Goal: Information Seeking & Learning: Learn about a topic

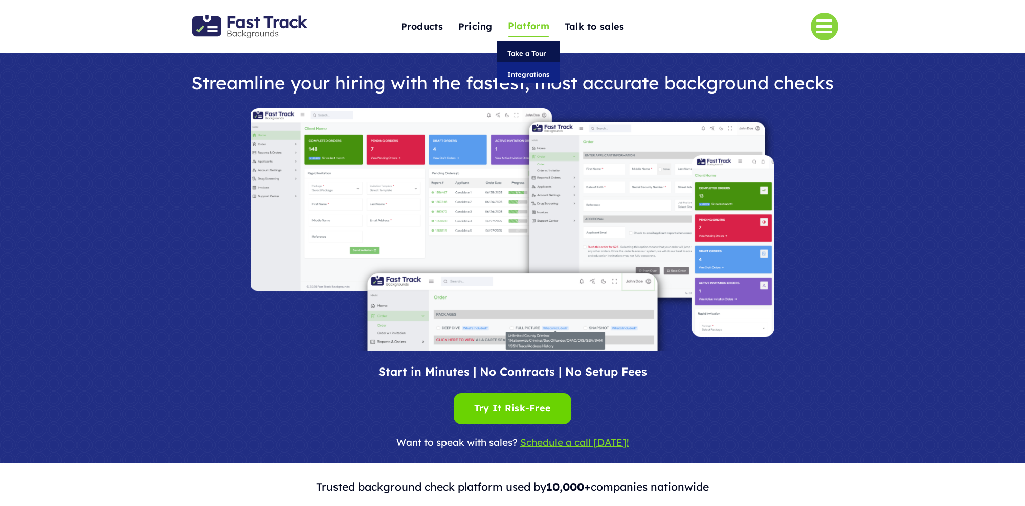
click at [523, 50] on span "Take a Tour" at bounding box center [526, 53] width 39 height 11
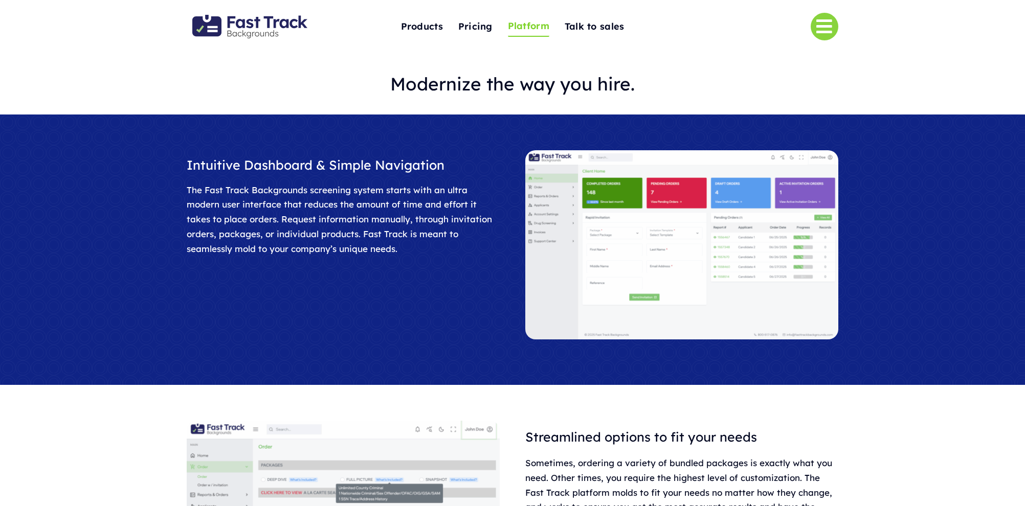
click at [256, 32] on img "Fast Track Backgrounds Logo" at bounding box center [249, 27] width 115 height 24
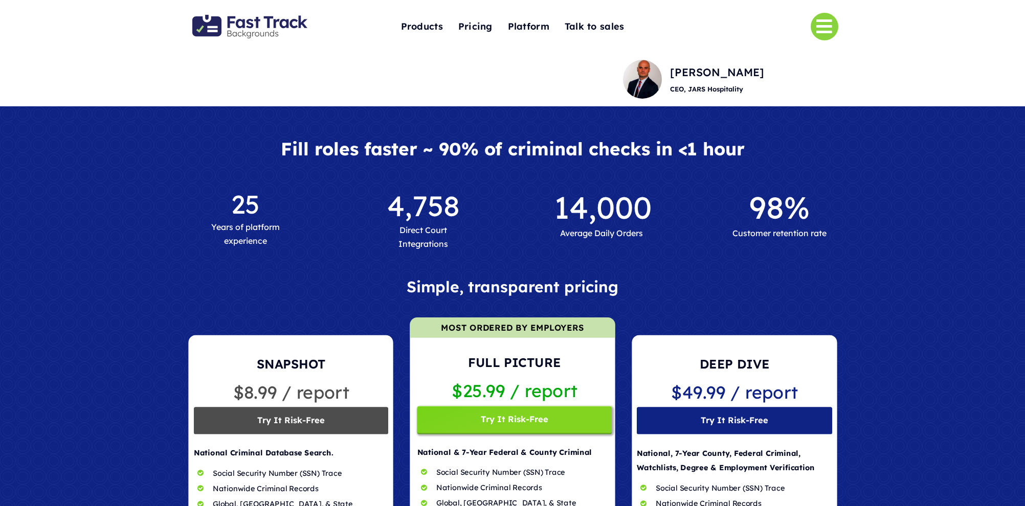
scroll to position [563, 0]
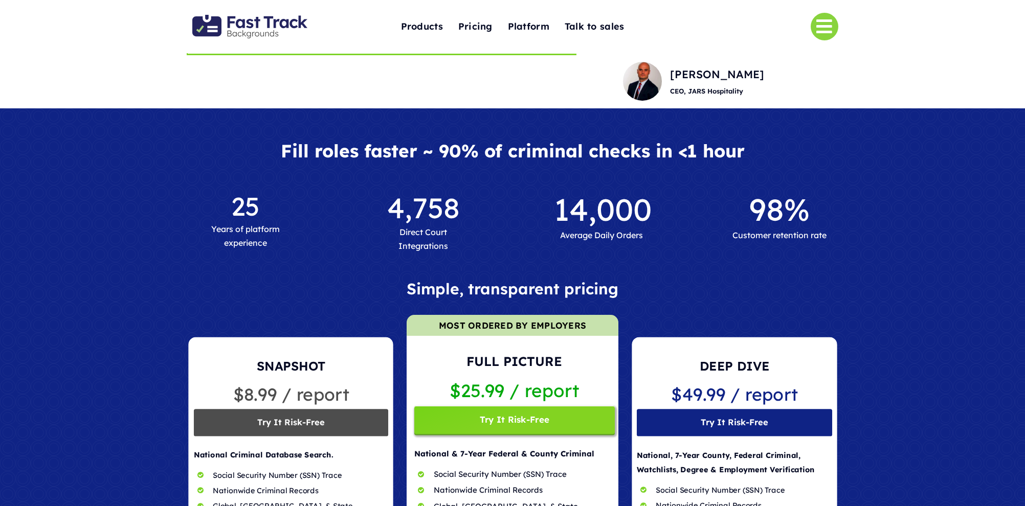
click at [500, 455] on span at bounding box center [513, 469] width 212 height 309
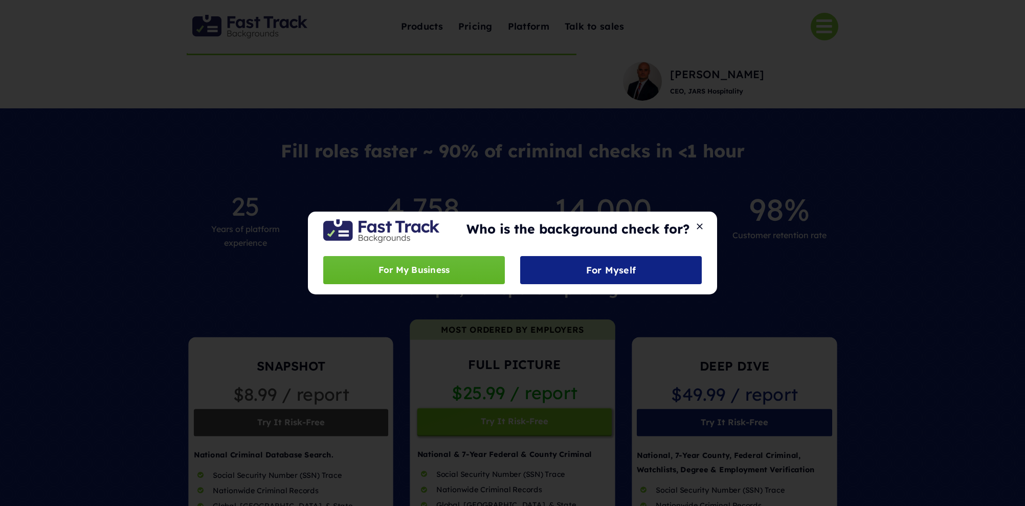
click at [432, 274] on span "For My Business" at bounding box center [415, 270] width 72 height 15
click at [698, 228] on button "Close" at bounding box center [700, 226] width 14 height 9
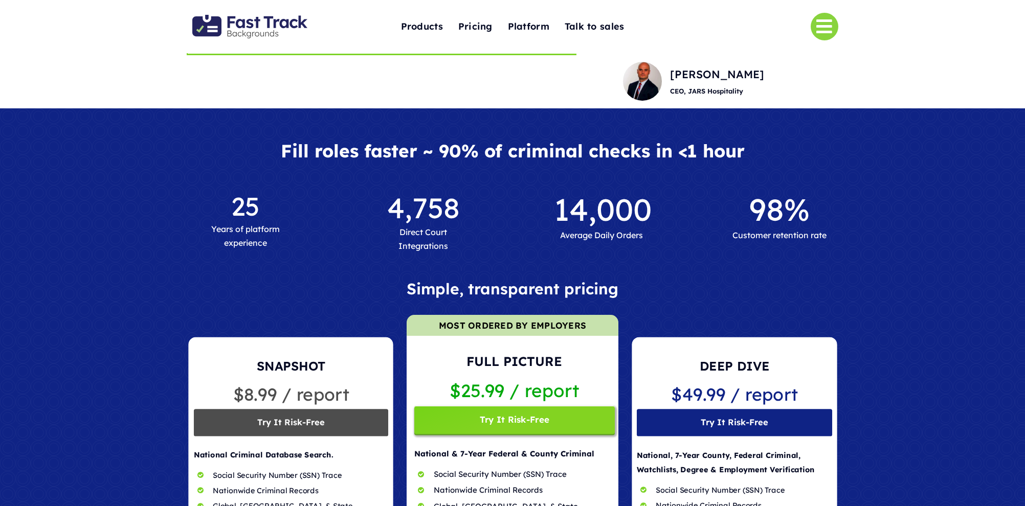
click at [549, 408] on span at bounding box center [513, 469] width 212 height 309
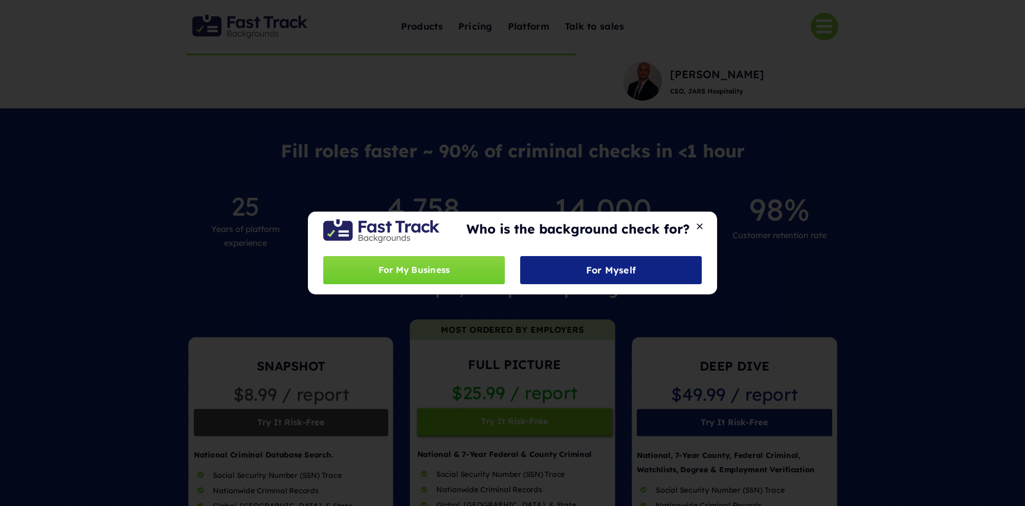
click at [920, 336] on div "Who is the background check for? For My Business For Myself" at bounding box center [512, 253] width 1025 height 506
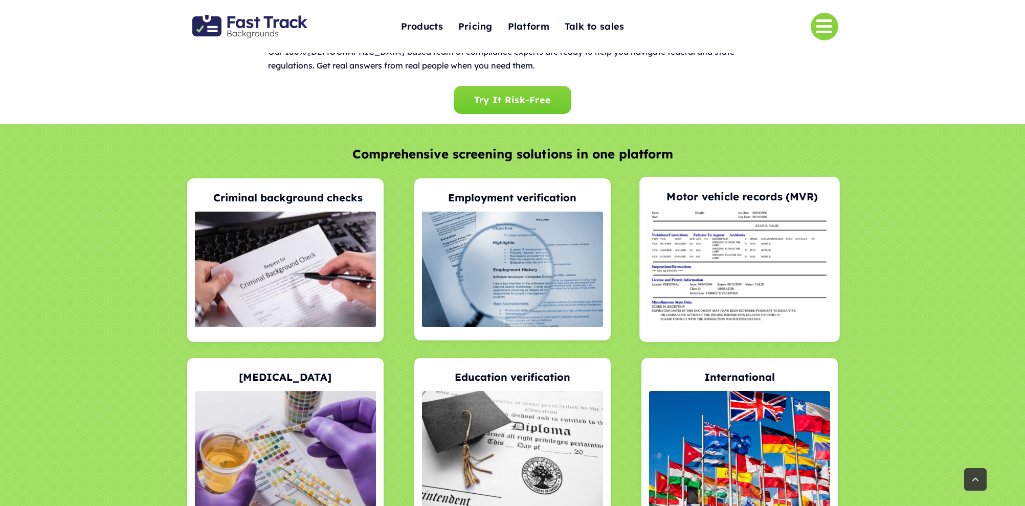
scroll to position [1838, 0]
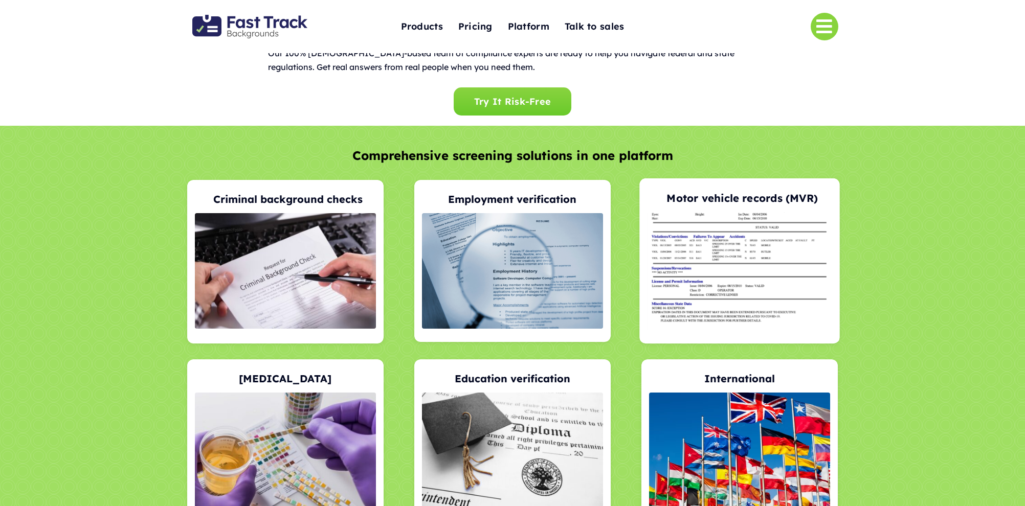
click at [727, 214] on span at bounding box center [739, 260] width 201 height 165
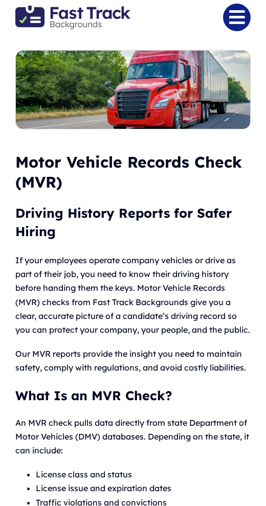
click at [241, 9] on link "Link to #" at bounding box center [237, 18] width 28 height 28
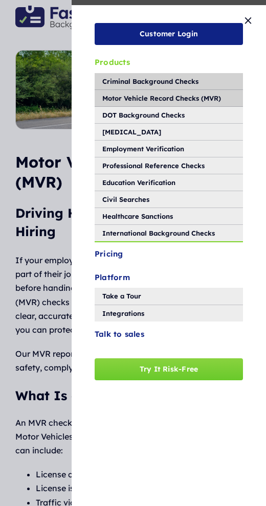
click at [122, 81] on span "Criminal Background Checks" at bounding box center [150, 81] width 96 height 11
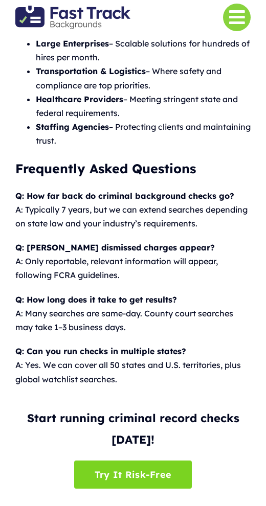
scroll to position [1648, 0]
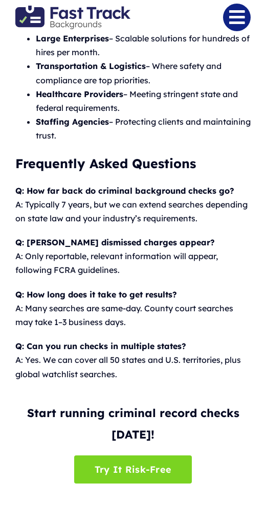
click at [234, 25] on link "Link to #" at bounding box center [237, 18] width 28 height 28
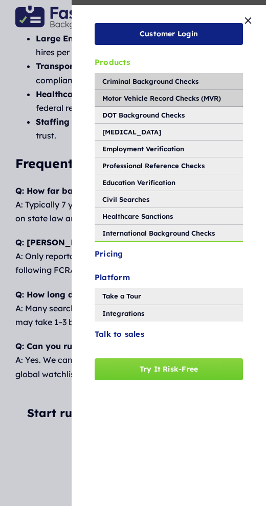
click at [135, 102] on span "Motor Vehicle Record Checks (MVR)" at bounding box center [161, 98] width 119 height 11
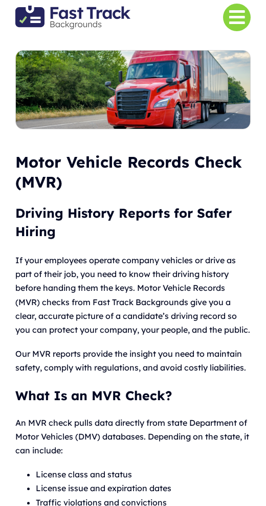
click at [231, 20] on link "Link to #" at bounding box center [237, 18] width 28 height 28
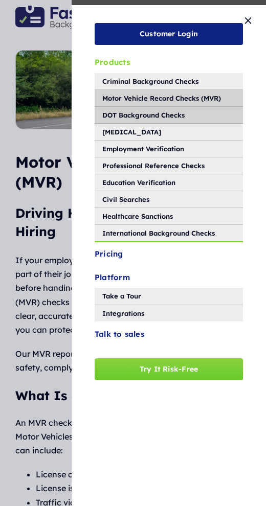
click at [145, 113] on span "DOT Background Checks" at bounding box center [143, 114] width 82 height 11
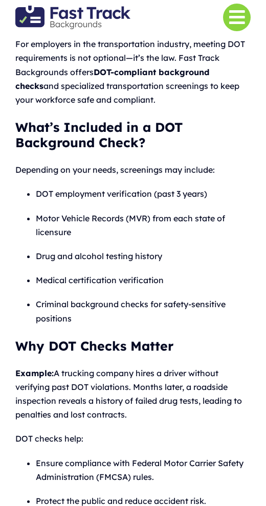
scroll to position [233, 0]
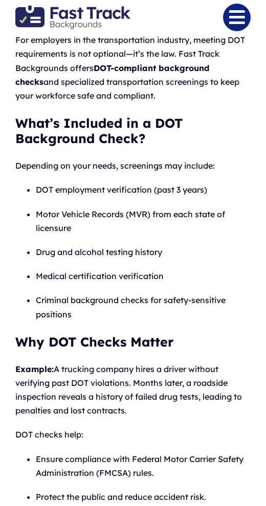
click at [236, 15] on link "Link to #" at bounding box center [237, 18] width 28 height 28
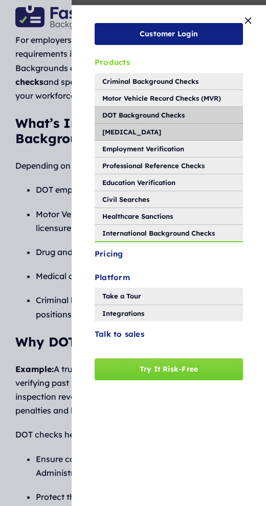
click at [129, 135] on span "[MEDICAL_DATA]" at bounding box center [131, 131] width 59 height 11
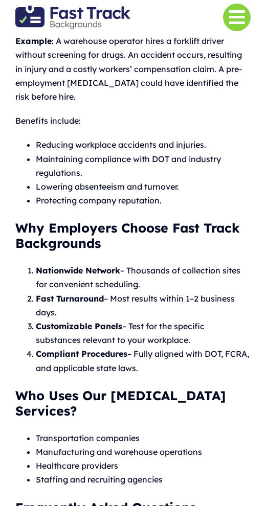
scroll to position [600, 0]
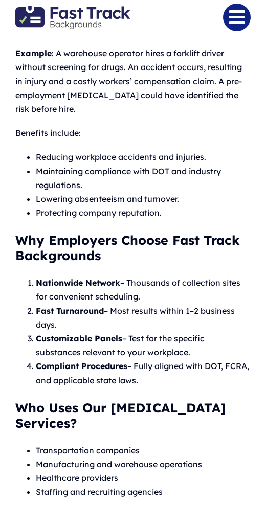
click at [230, 25] on link "Link to #" at bounding box center [237, 18] width 28 height 28
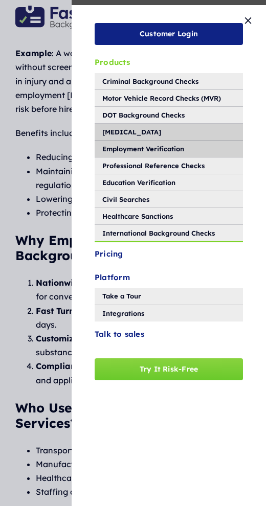
click at [136, 150] on span "Employment Verification" at bounding box center [143, 148] width 82 height 11
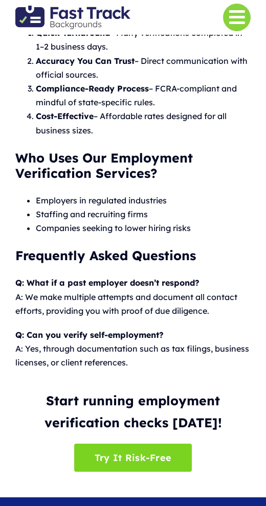
scroll to position [863, 0]
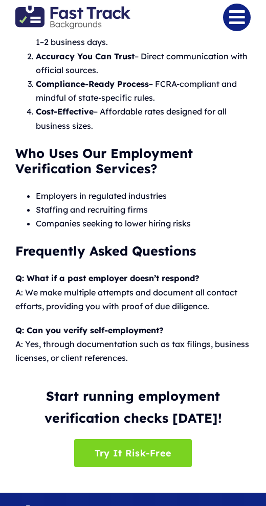
click at [237, 25] on link "Link to #" at bounding box center [237, 18] width 28 height 28
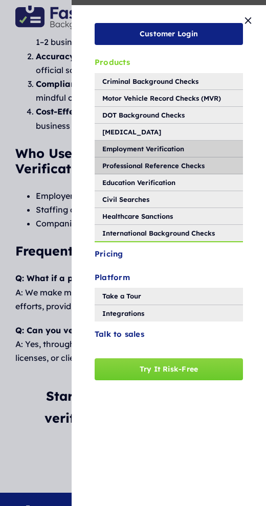
click at [148, 162] on span "Professional Reference Checks" at bounding box center [153, 165] width 102 height 11
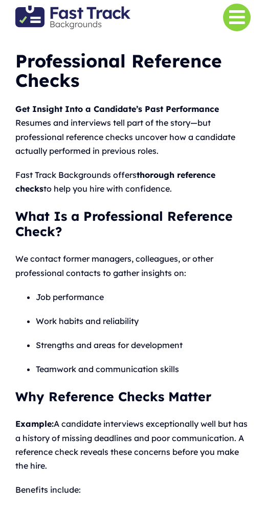
scroll to position [173, 0]
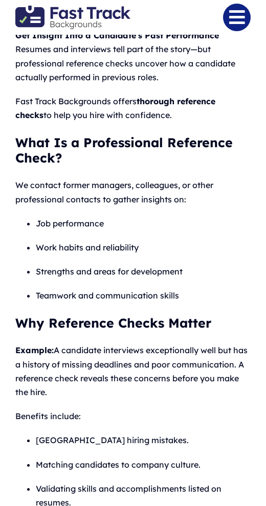
click at [231, 20] on link "Link to #" at bounding box center [237, 18] width 28 height 28
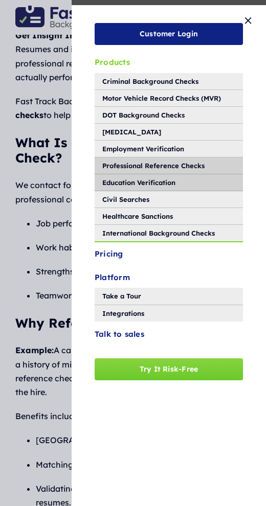
click at [130, 184] on span "Education Verification" at bounding box center [138, 182] width 73 height 11
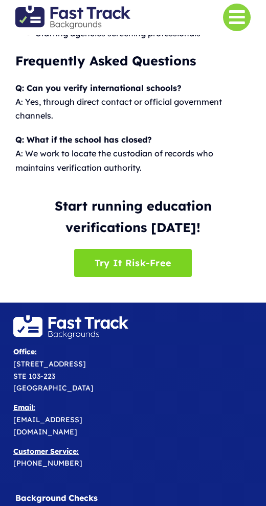
scroll to position [965, 0]
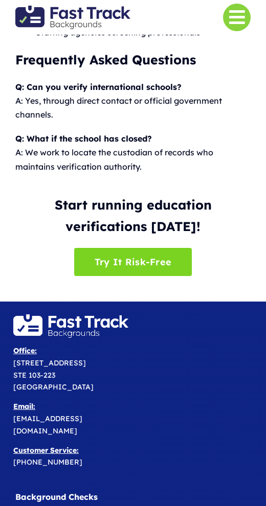
click at [240, 18] on link "Link to #" at bounding box center [237, 18] width 28 height 28
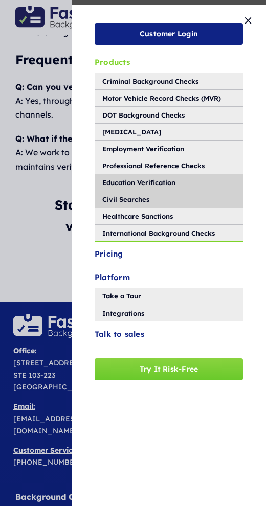
click at [143, 198] on span "Civil Searches" at bounding box center [125, 199] width 47 height 11
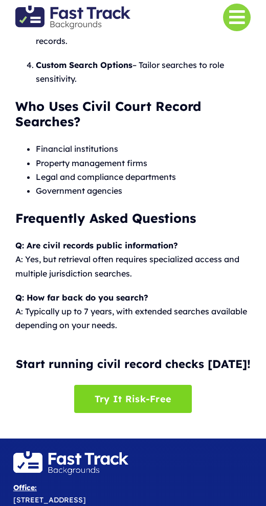
scroll to position [947, 0]
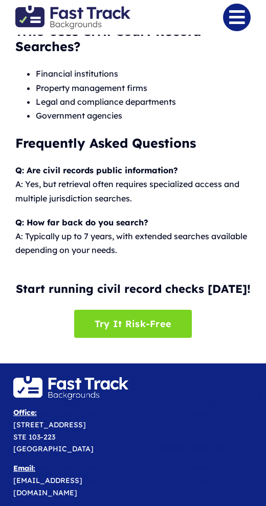
click at [236, 24] on link "Link to #" at bounding box center [237, 18] width 28 height 28
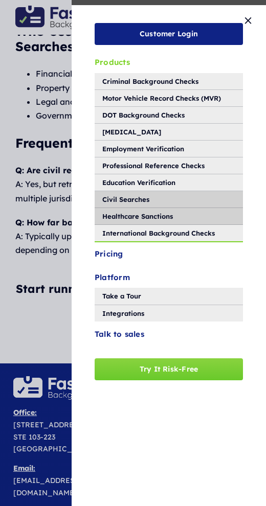
click at [134, 215] on span "Healthcare Sanctions" at bounding box center [137, 216] width 71 height 11
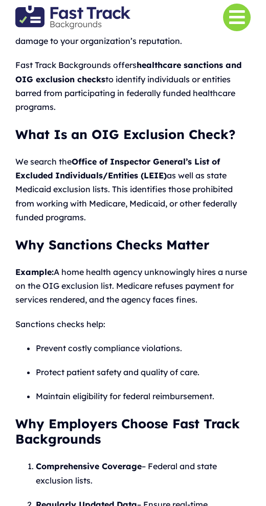
scroll to position [248, 0]
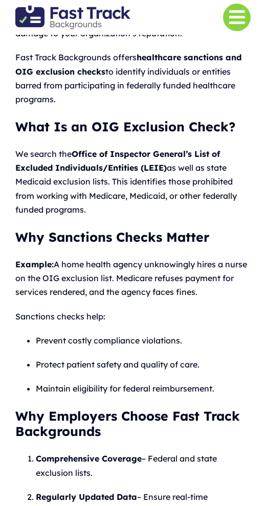
click at [231, 19] on link "Link to #" at bounding box center [237, 18] width 28 height 28
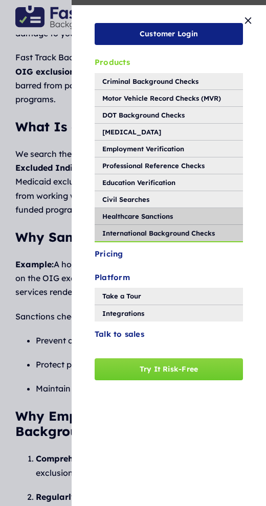
click at [139, 232] on span "International Background Checks" at bounding box center [158, 233] width 113 height 11
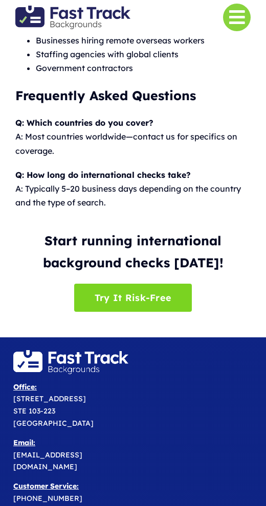
scroll to position [1141, 0]
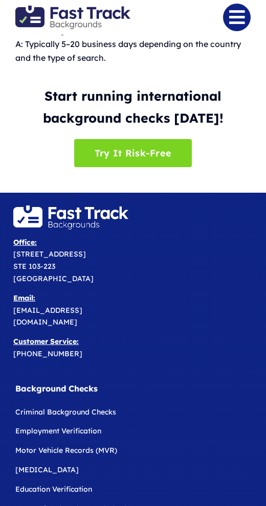
click at [237, 22] on link "Link to #" at bounding box center [237, 18] width 28 height 28
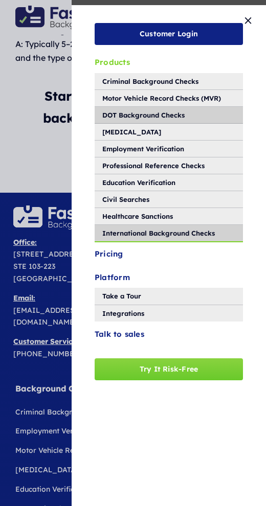
click at [137, 119] on span "DOT Background Checks" at bounding box center [143, 114] width 82 height 11
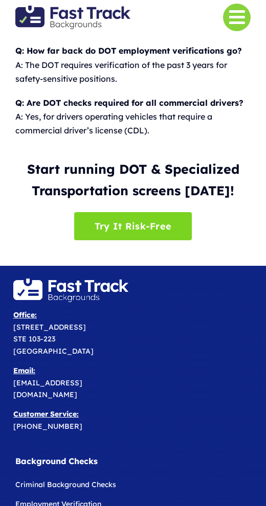
scroll to position [914, 0]
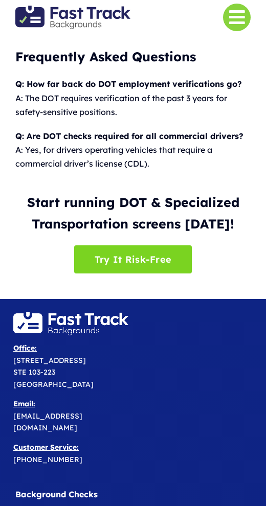
drag, startPoint x: 236, startPoint y: 15, endPoint x: 231, endPoint y: 26, distance: 12.1
click at [236, 15] on link "Link to #" at bounding box center [237, 18] width 28 height 28
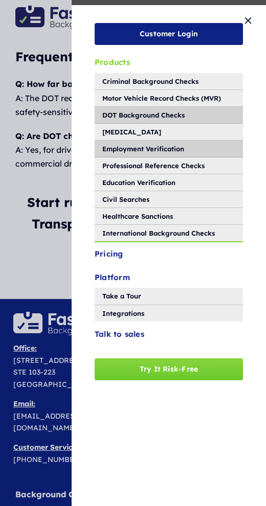
click at [138, 145] on span "Employment Verification" at bounding box center [143, 148] width 82 height 11
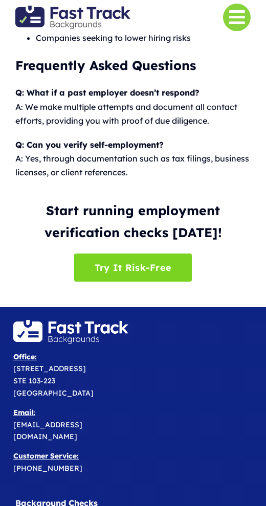
scroll to position [1059, 0]
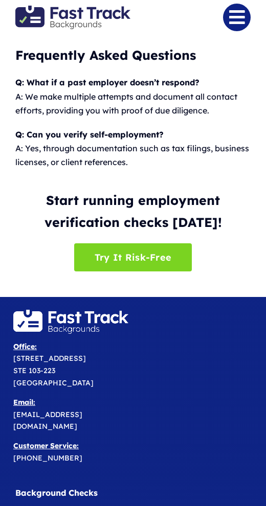
click at [234, 19] on link "Link to #" at bounding box center [237, 18] width 28 height 28
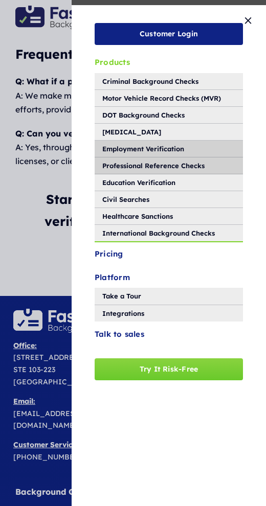
click at [124, 164] on span "Professional Reference Checks" at bounding box center [153, 165] width 102 height 11
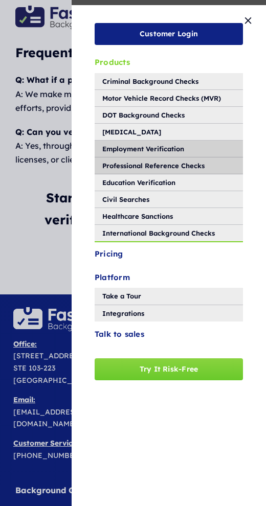
scroll to position [1062, 0]
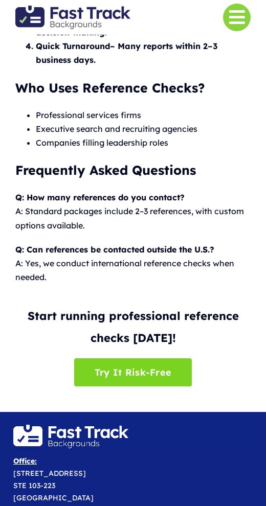
scroll to position [746, 0]
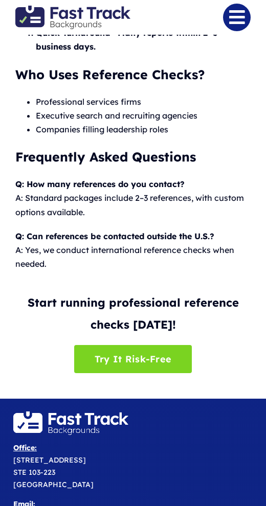
click at [231, 11] on link "Link to #" at bounding box center [237, 18] width 28 height 28
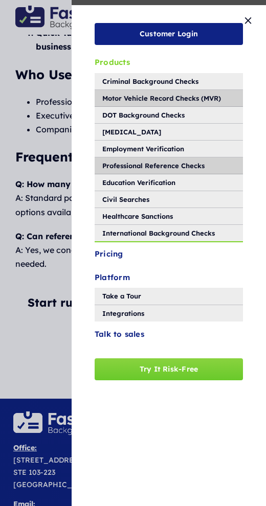
click at [131, 95] on span "Motor Vehicle Record Checks (MVR)" at bounding box center [161, 98] width 119 height 11
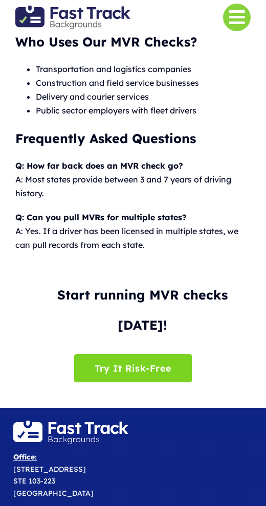
scroll to position [1097, 0]
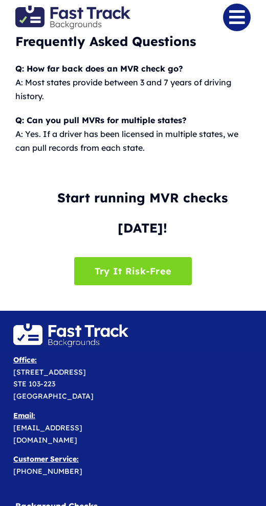
click at [232, 21] on link "Link to #" at bounding box center [237, 18] width 28 height 28
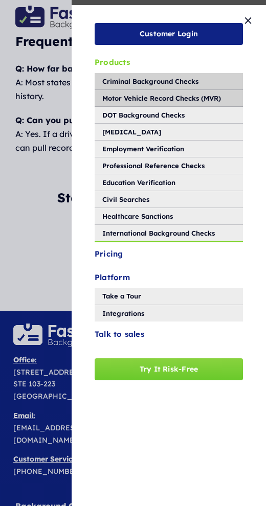
click at [141, 79] on span "Criminal Background Checks" at bounding box center [150, 81] width 96 height 11
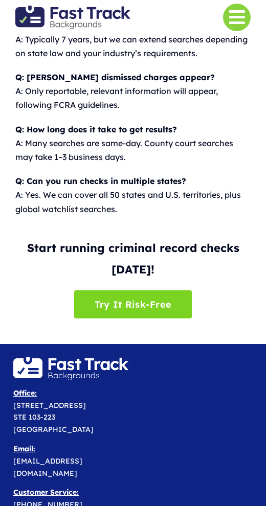
scroll to position [1871, 0]
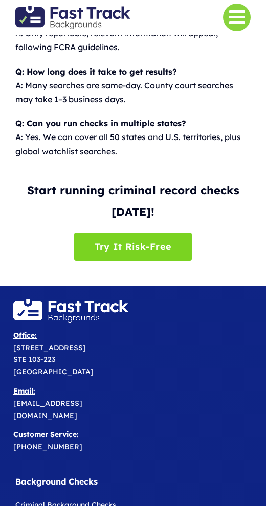
drag, startPoint x: 238, startPoint y: 18, endPoint x: 229, endPoint y: 28, distance: 13.8
click at [238, 18] on link "Link to #" at bounding box center [237, 18] width 28 height 28
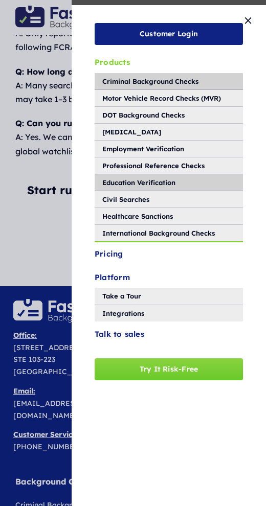
click at [126, 187] on span "Education Verification" at bounding box center [138, 182] width 73 height 11
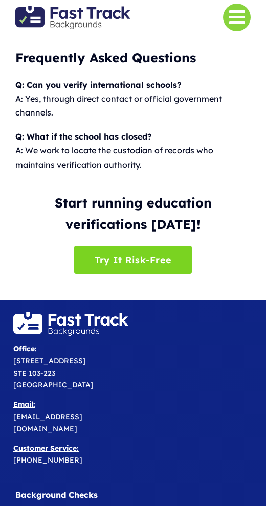
scroll to position [982, 0]
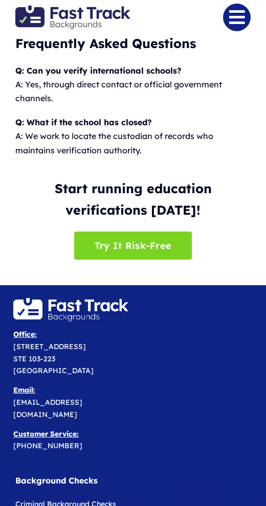
drag, startPoint x: 238, startPoint y: 18, endPoint x: 236, endPoint y: 23, distance: 5.3
click at [238, 18] on link "Link to #" at bounding box center [237, 18] width 28 height 28
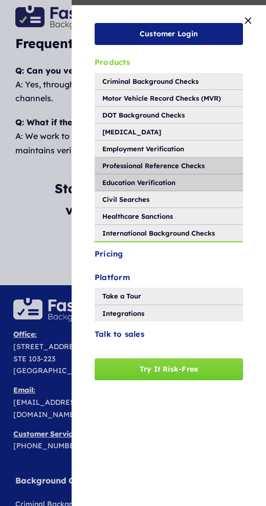
click at [137, 166] on span "Professional Reference Checks" at bounding box center [153, 165] width 102 height 11
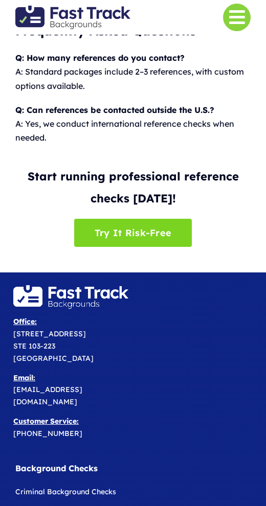
scroll to position [873, 0]
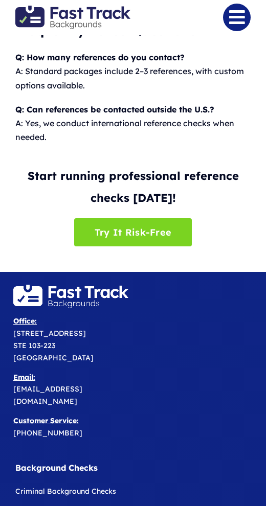
click at [233, 23] on link "Link to #" at bounding box center [237, 18] width 28 height 28
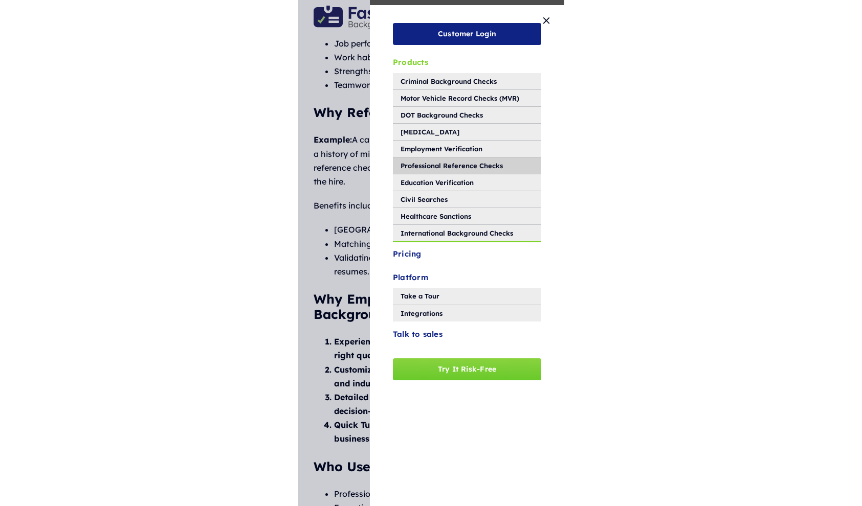
scroll to position [0, 0]
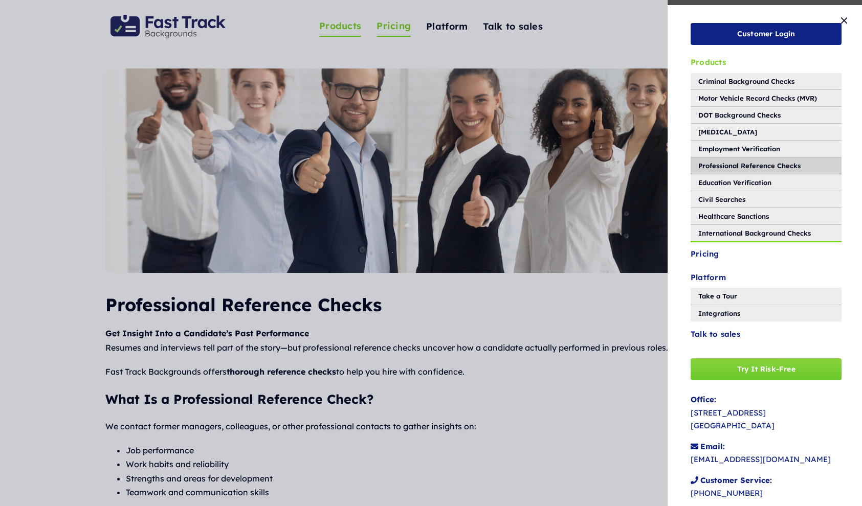
drag, startPoint x: 404, startPoint y: 26, endPoint x: 389, endPoint y: 27, distance: 15.4
click at [265, 27] on div "Customer Login Products Criminal Background Checks Motor Vehicle Record Checks …" at bounding box center [431, 253] width 862 height 506
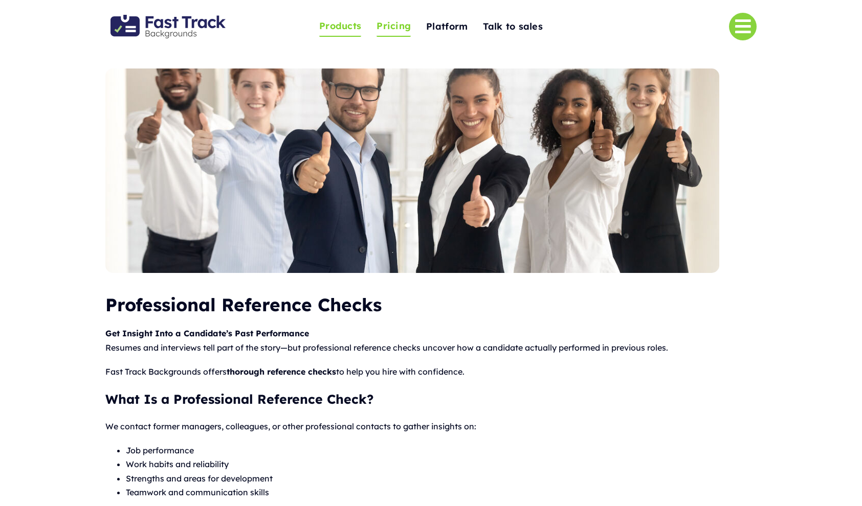
click at [265, 27] on span "Pricing" at bounding box center [393, 26] width 34 height 16
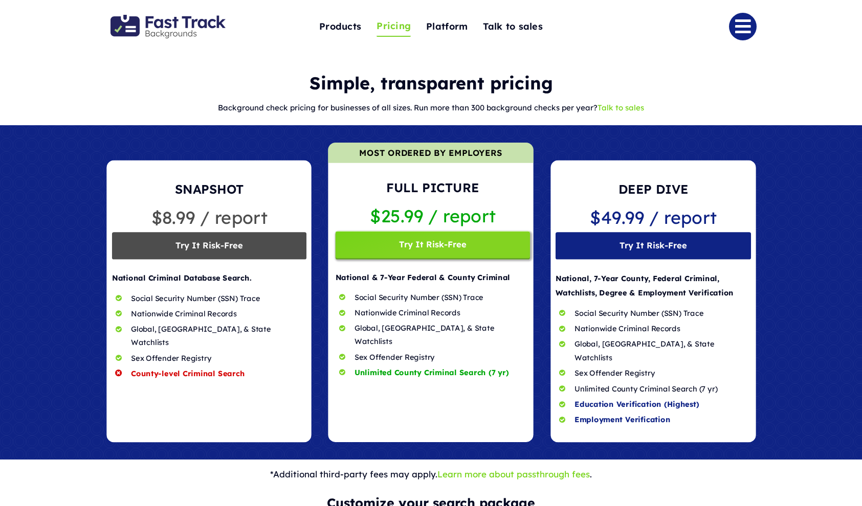
click at [741, 30] on link "Link to #" at bounding box center [743, 27] width 28 height 28
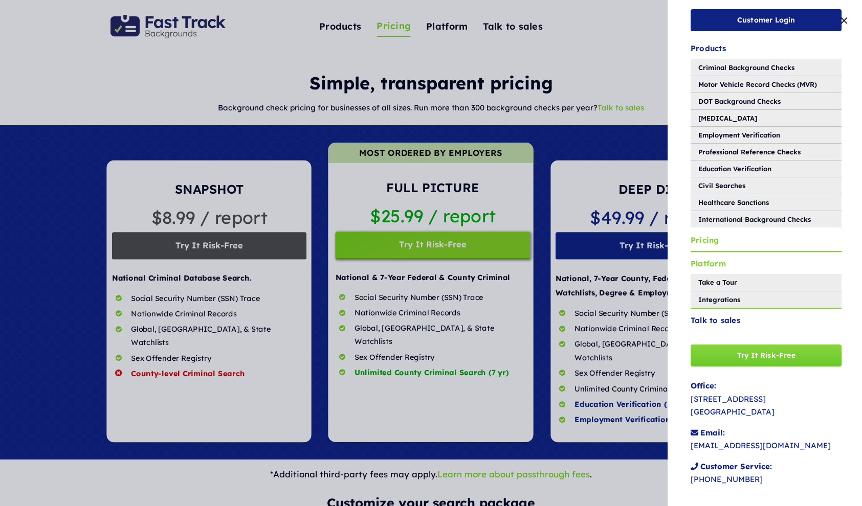
scroll to position [7, 0]
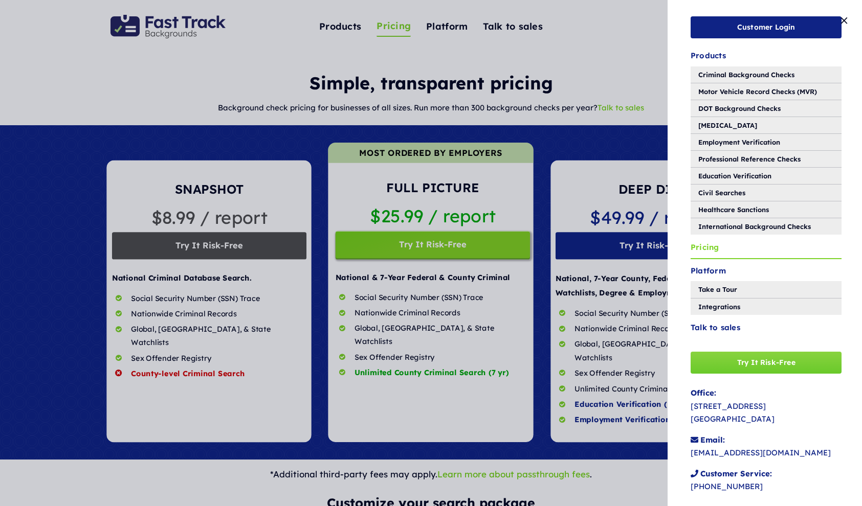
click at [486, 43] on div "Customer Login Products Criminal Background Checks Motor Vehicle Record Checks …" at bounding box center [431, 253] width 862 height 506
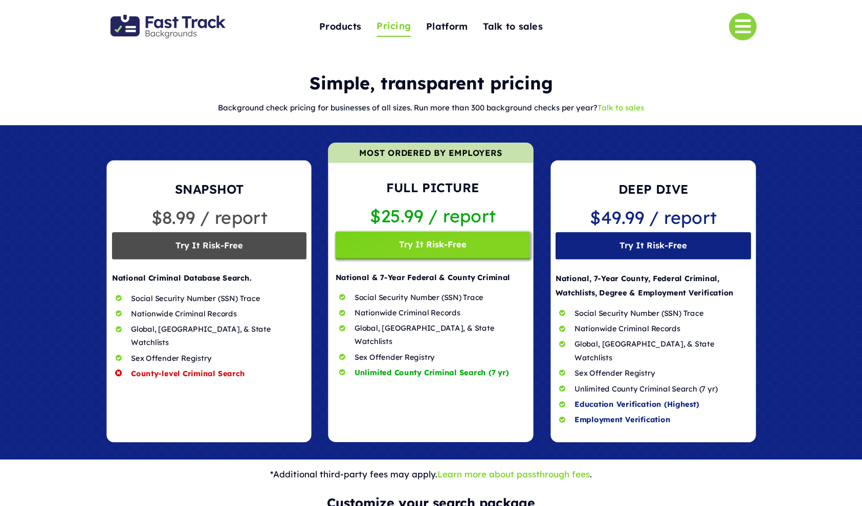
click at [735, 29] on link "Link to #" at bounding box center [743, 27] width 28 height 28
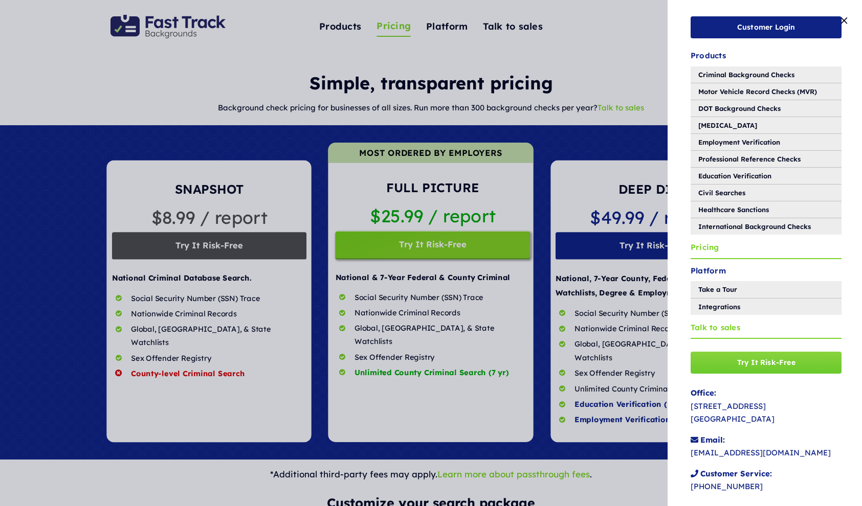
click at [718, 328] on span "Talk to sales" at bounding box center [716, 327] width 50 height 13
